Goal: Task Accomplishment & Management: Manage account settings

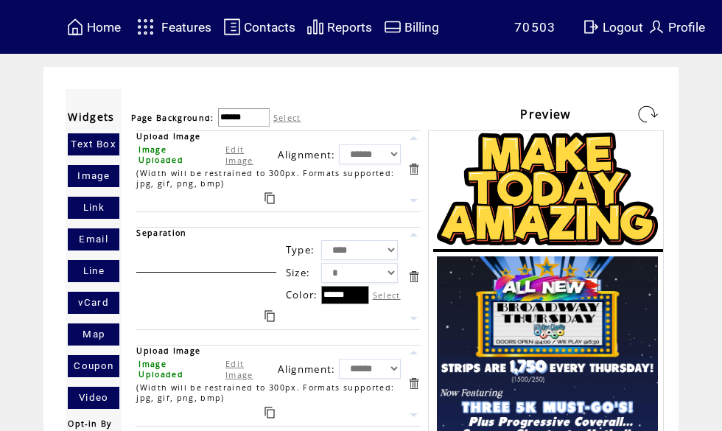
scroll to position [2057, 0]
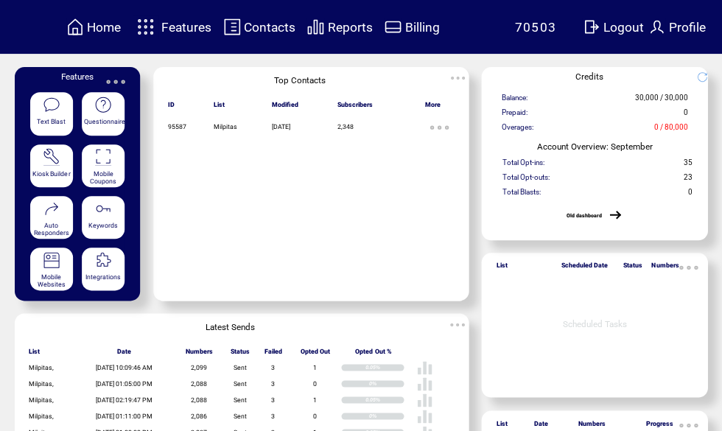
click at [180, 29] on span "Features" at bounding box center [186, 27] width 50 height 15
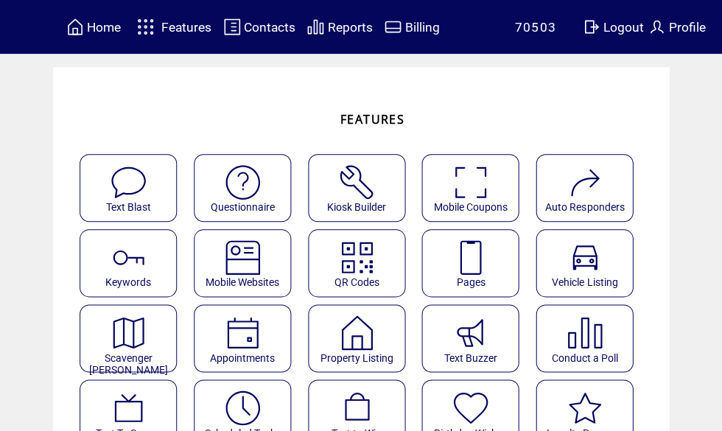
click at [426, 25] on span "Billing" at bounding box center [421, 27] width 35 height 15
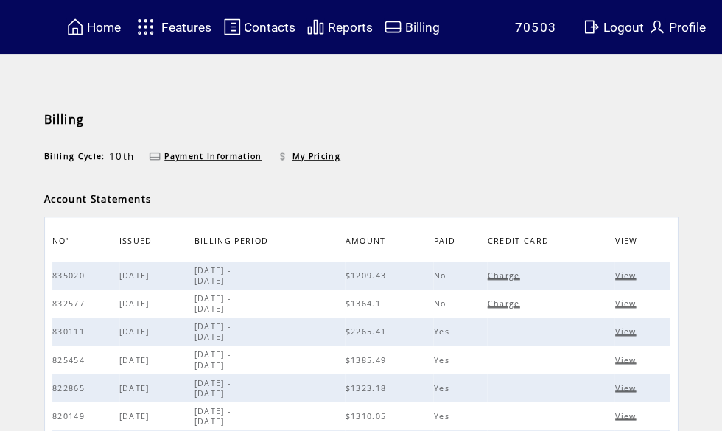
click at [514, 307] on span "Charge" at bounding box center [505, 303] width 36 height 10
click at [631, 281] on span "View" at bounding box center [626, 275] width 24 height 10
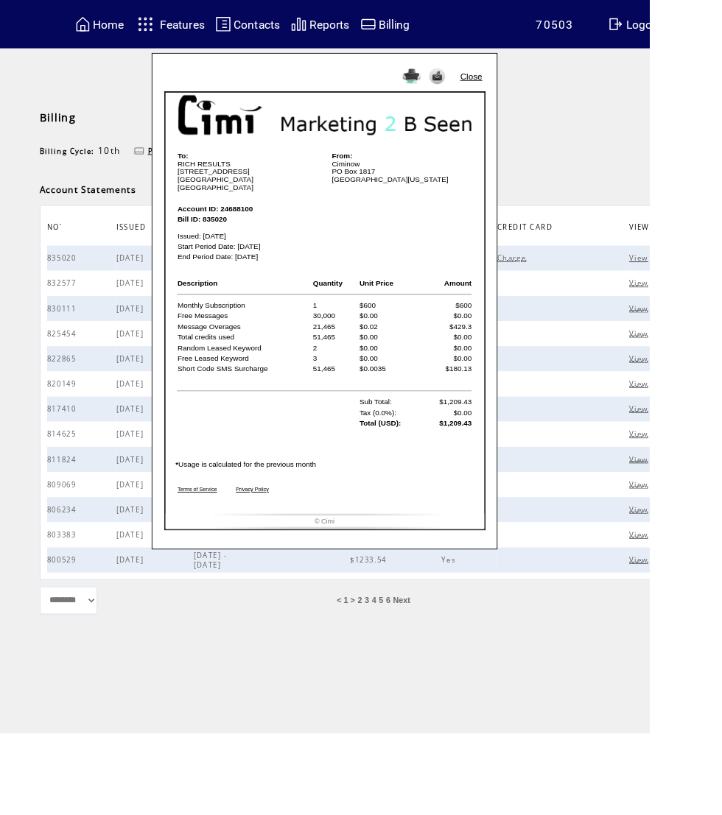
click at [485, 430] on td "To: RICH RESULTS 47201 Mission Falls Ct, #1122 Fremont CA, 94539 USA From: Cimi…" at bounding box center [361, 362] width 339 height 420
click at [461, 83] on img at bounding box center [458, 85] width 20 height 16
click at [453, 430] on td "Billing Billing Cycle: 10th Payment Information My Pricing Account Statements N…" at bounding box center [407, 481] width 815 height 804
